Goal: Task Accomplishment & Management: Use online tool/utility

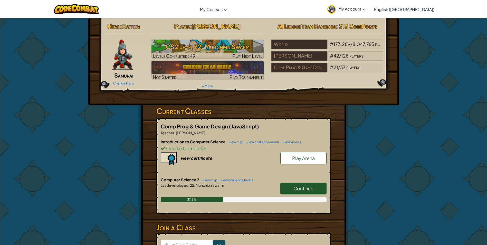
drag, startPoint x: 294, startPoint y: 185, endPoint x: 271, endPoint y: 163, distance: 31.4
click at [254, 163] on div "Introduction to Computer Science view map view challenge levels view videos Cou…" at bounding box center [244, 158] width 166 height 38
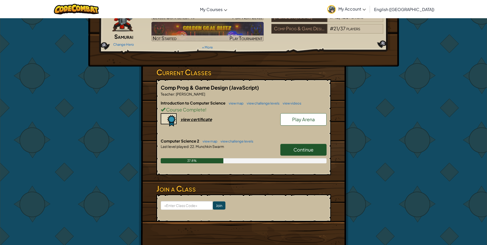
scroll to position [44, 0]
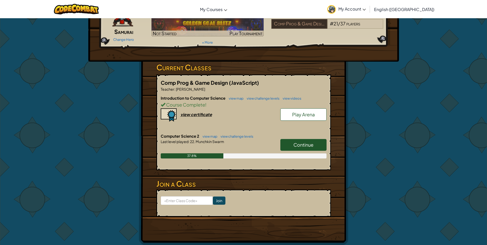
click at [314, 143] on link "Continue" at bounding box center [303, 145] width 46 height 12
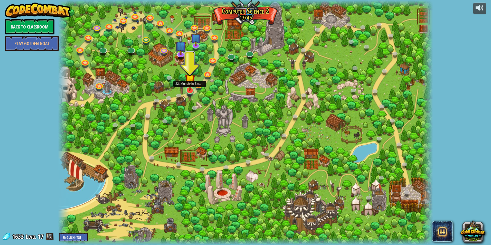
click at [191, 89] on img at bounding box center [190, 79] width 10 height 23
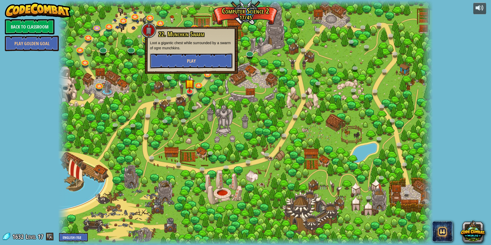
click at [204, 60] on button "Play" at bounding box center [191, 60] width 83 height 15
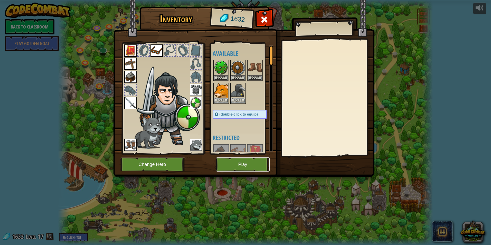
click at [243, 163] on button "Play" at bounding box center [243, 164] width 54 height 14
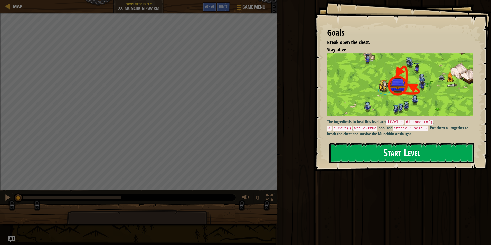
click at [421, 151] on button "Start Level" at bounding box center [401, 153] width 145 height 20
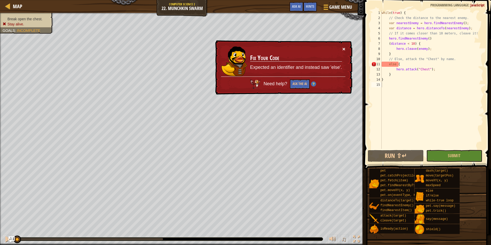
click at [344, 49] on button "×" at bounding box center [343, 48] width 3 height 5
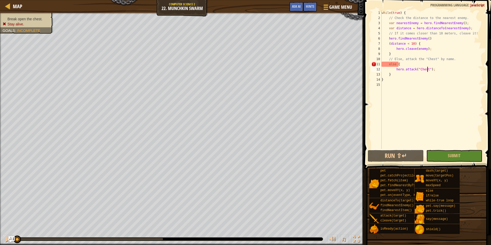
click at [427, 69] on div "while ( true ) { // Check the distance to the nearest enemy. var nearestEnemy =…" at bounding box center [431, 84] width 103 height 149
type textarea "hero.attack("Chest");"
click at [444, 155] on button "Submit" at bounding box center [454, 156] width 56 height 12
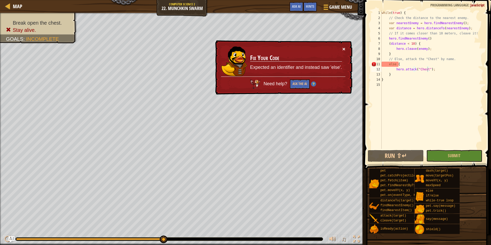
click at [343, 49] on button "×" at bounding box center [343, 48] width 3 height 5
